Goal: Check status: Check status

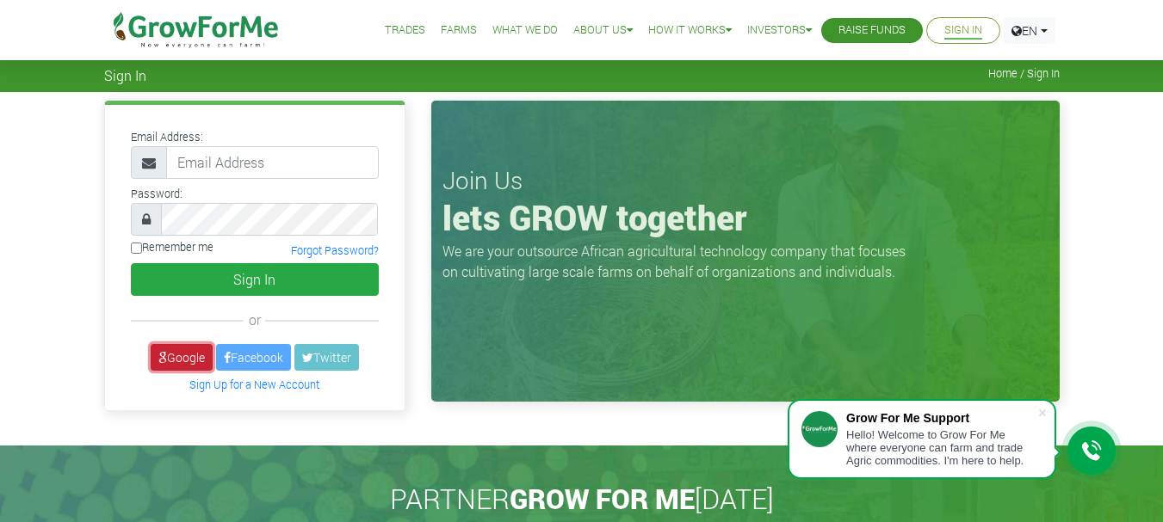
click at [195, 358] on link "Google" at bounding box center [182, 357] width 62 height 27
click at [165, 356] on link "Google" at bounding box center [182, 357] width 62 height 27
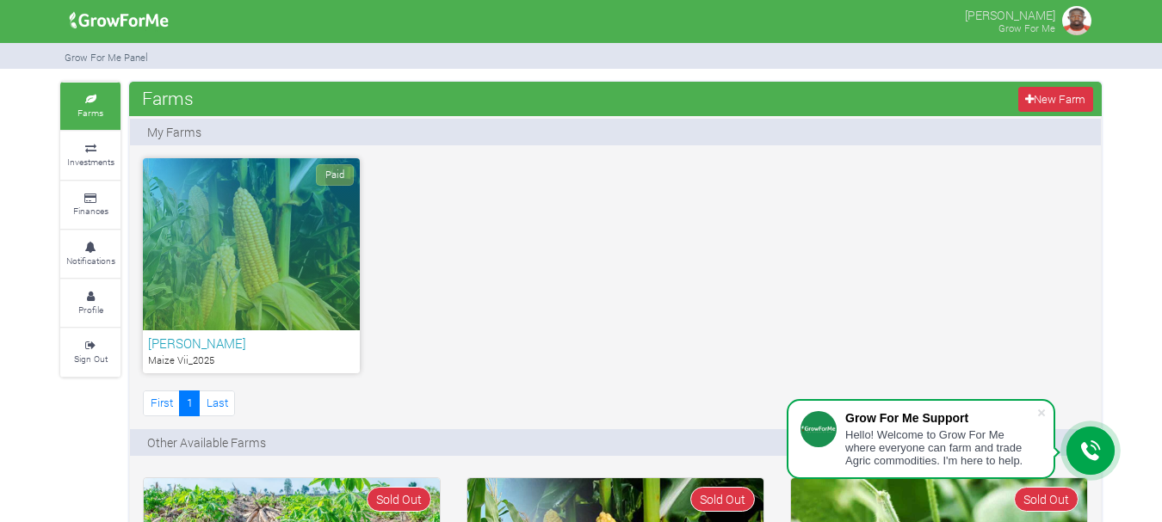
click at [280, 212] on div "Paid" at bounding box center [251, 244] width 217 height 172
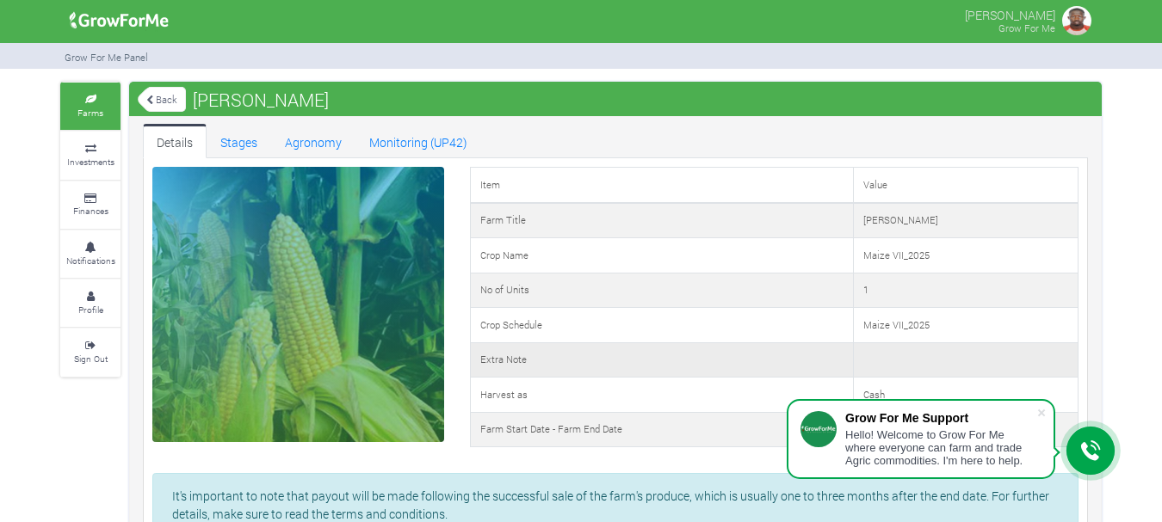
scroll to position [172, 0]
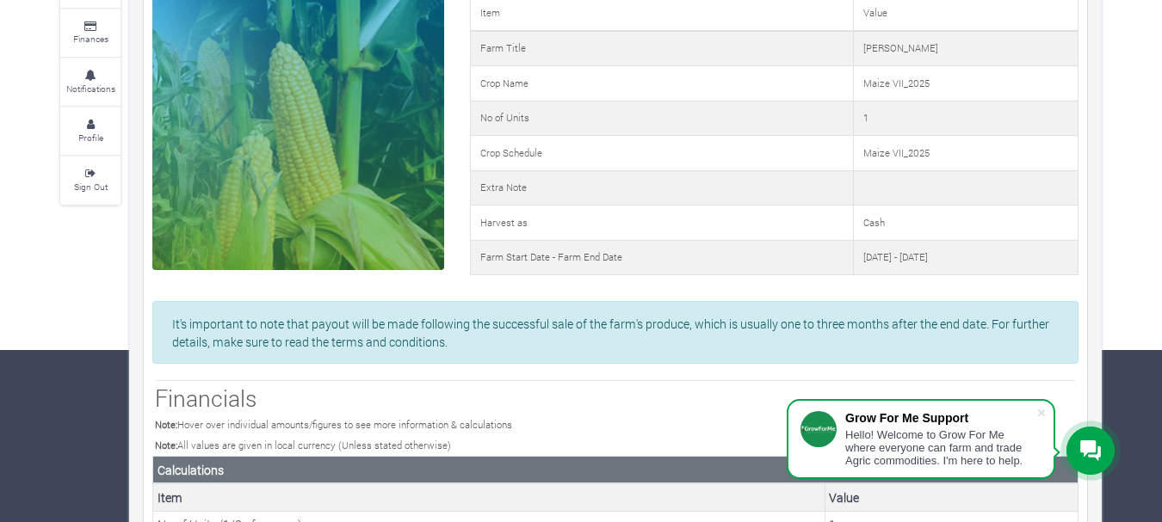
click at [1089, 449] on icon at bounding box center [1090, 451] width 21 height 21
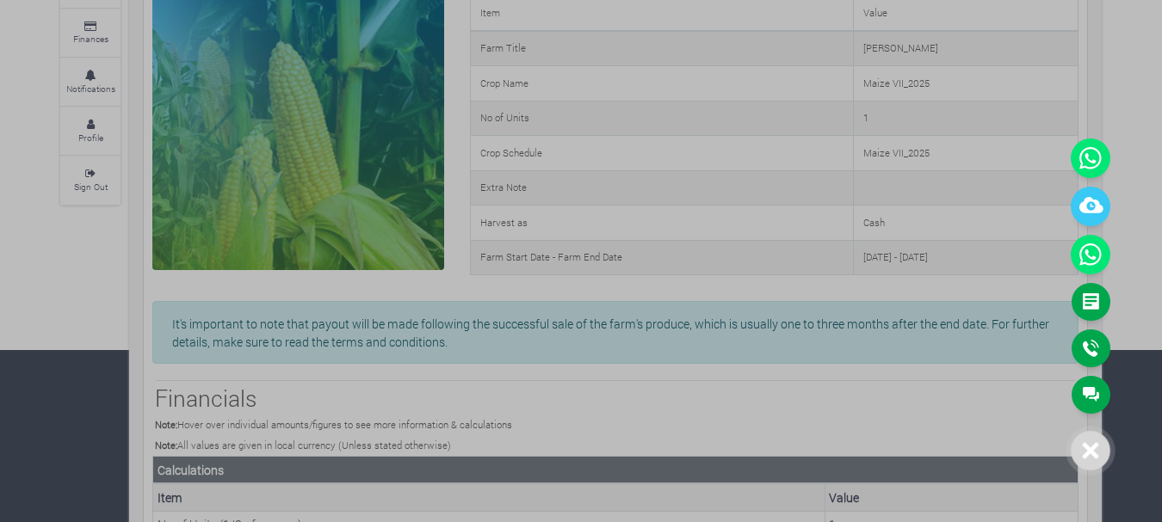
click at [1087, 446] on icon at bounding box center [1091, 451] width 16 height 16
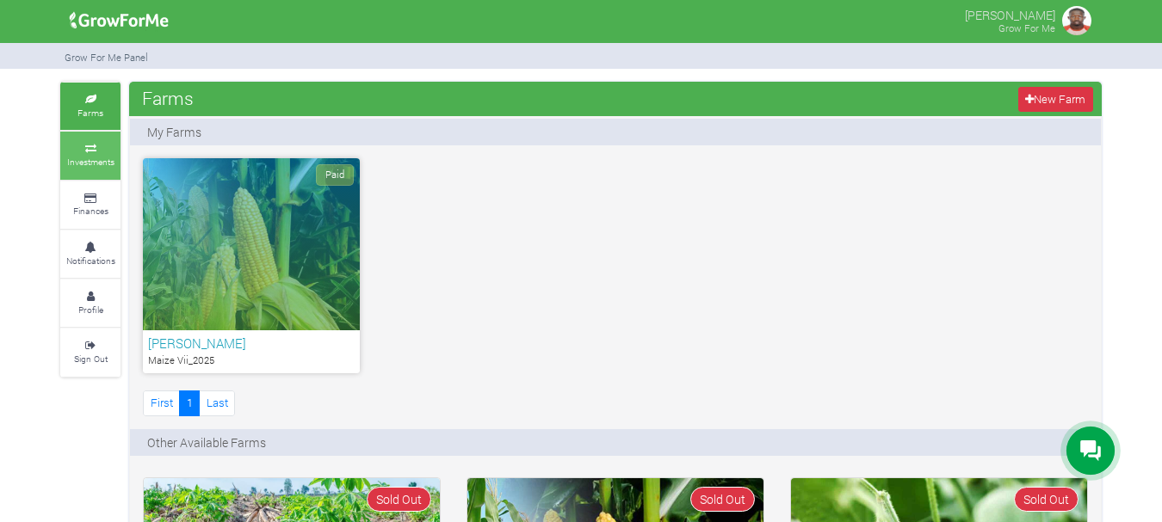
click at [90, 155] on link "Investments" at bounding box center [90, 155] width 60 height 47
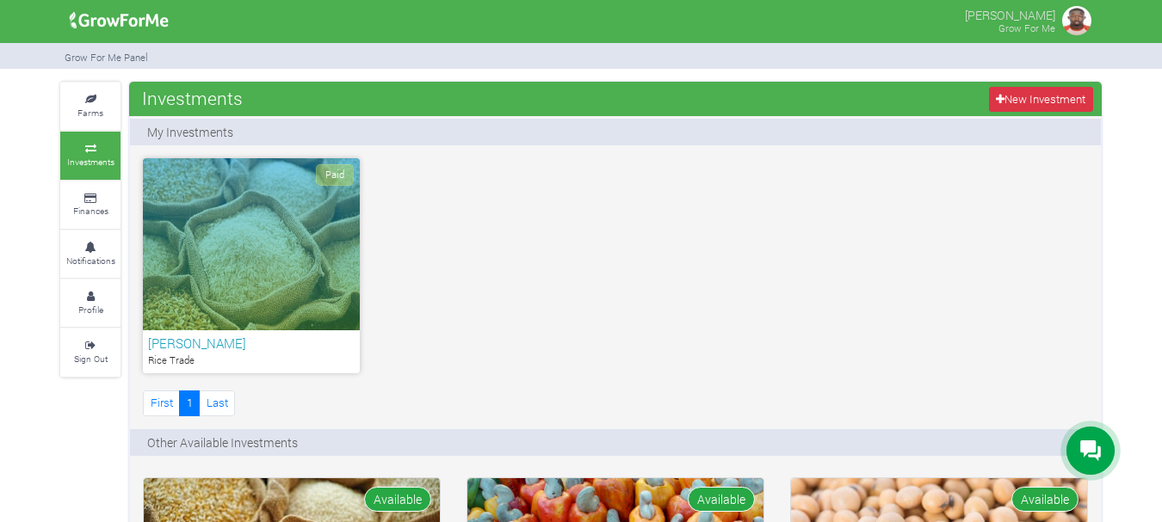
drag, startPoint x: 306, startPoint y: 289, endPoint x: 297, endPoint y: 280, distance: 13.4
click at [306, 287] on div "Paid" at bounding box center [251, 244] width 217 height 172
